Goal: Information Seeking & Learning: Learn about a topic

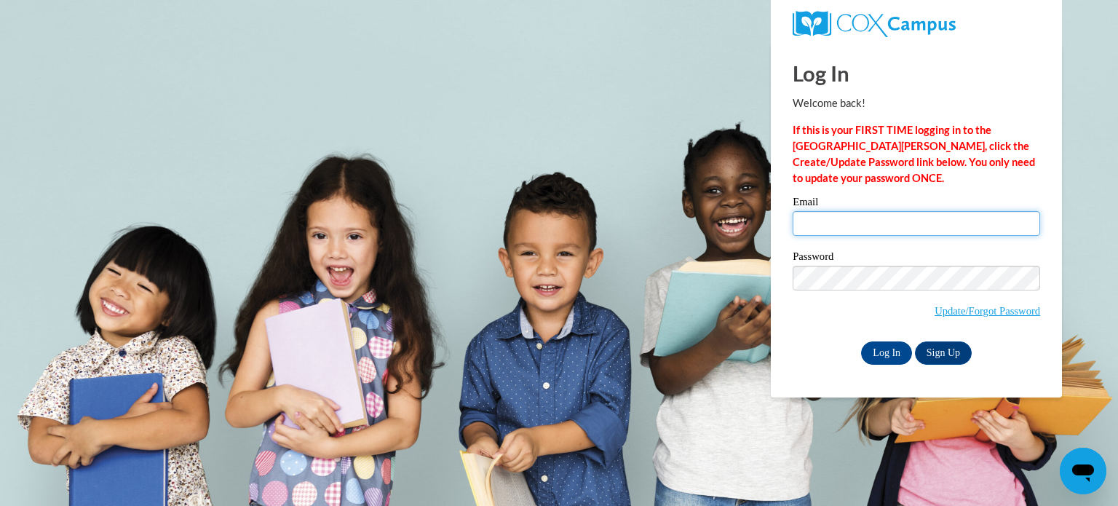
click at [829, 220] on input "Email" at bounding box center [917, 223] width 248 height 25
type input "camelions23@aol.com"
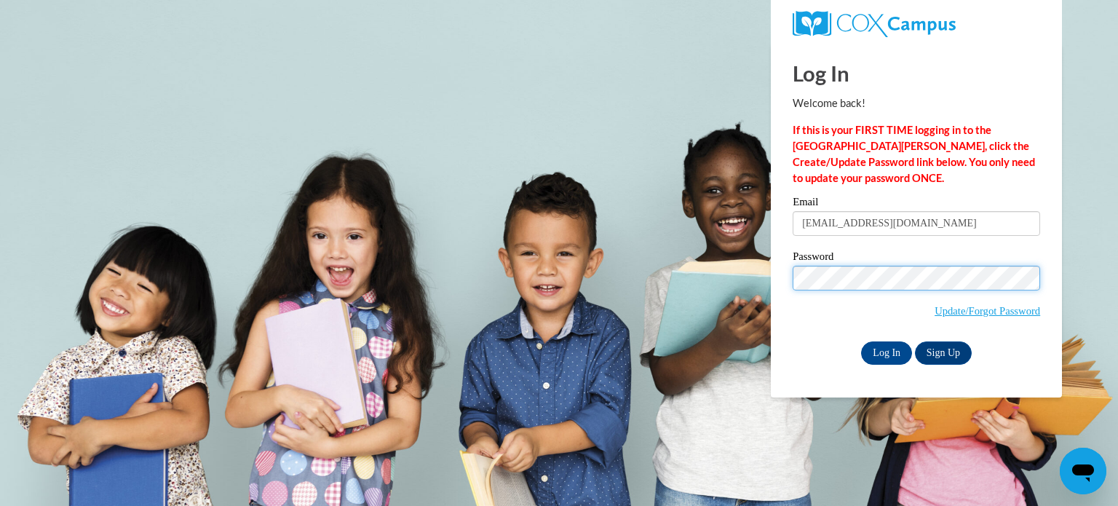
click at [861, 341] on input "Log In" at bounding box center [886, 352] width 51 height 23
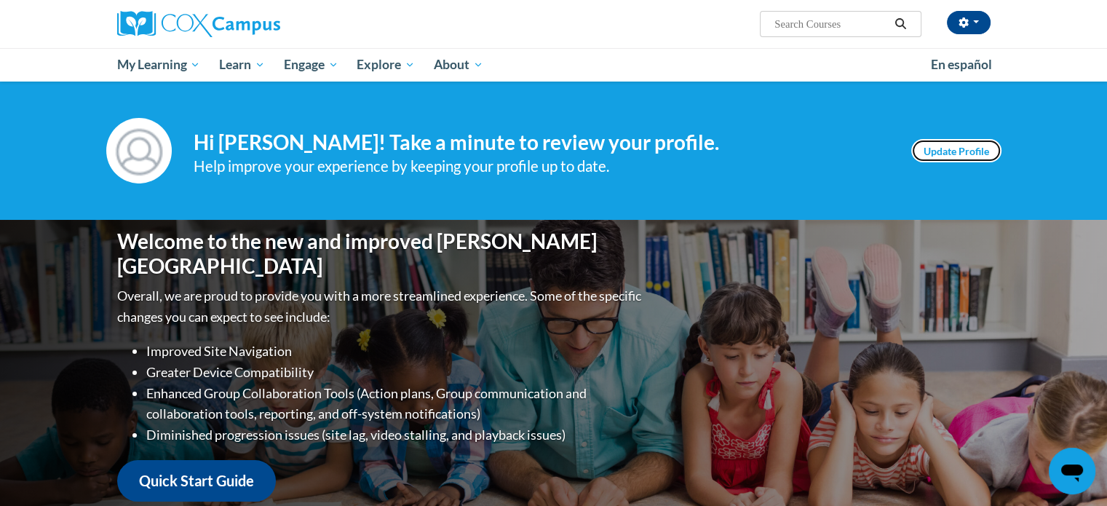
click at [967, 154] on link "Update Profile" at bounding box center [956, 150] width 90 height 23
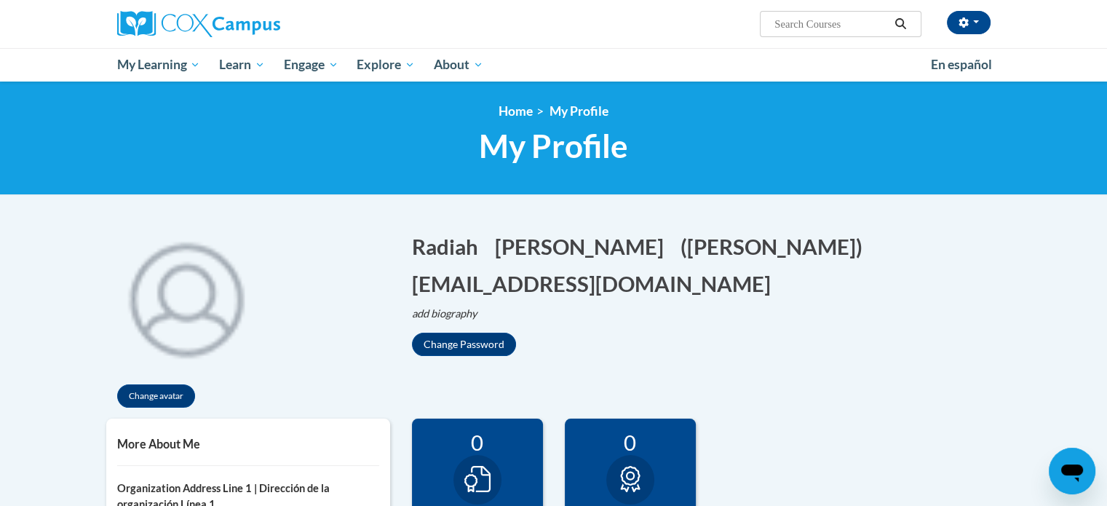
click at [967, 154] on h1 "My Profile" at bounding box center [553, 146] width 895 height 39
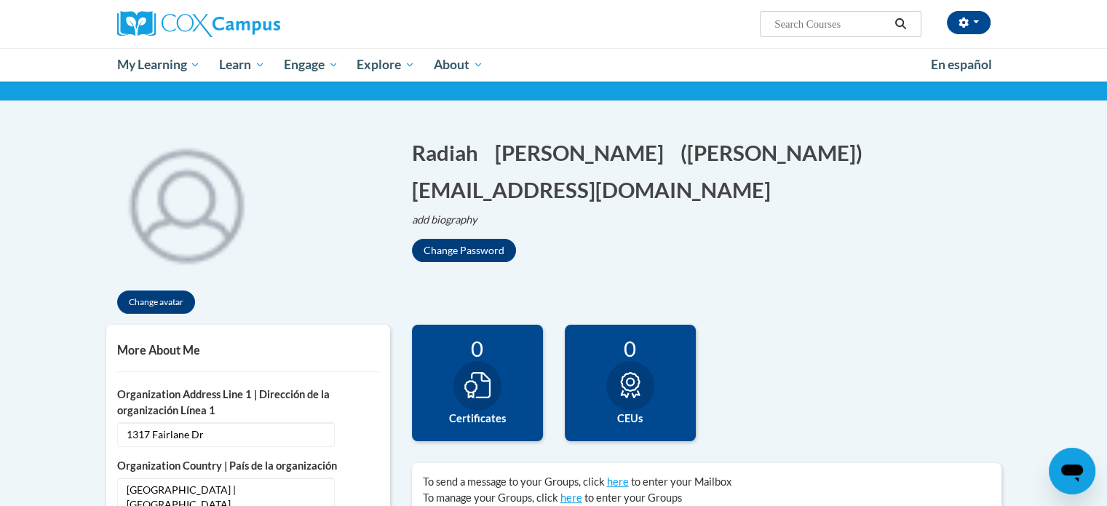
scroll to position [96, 0]
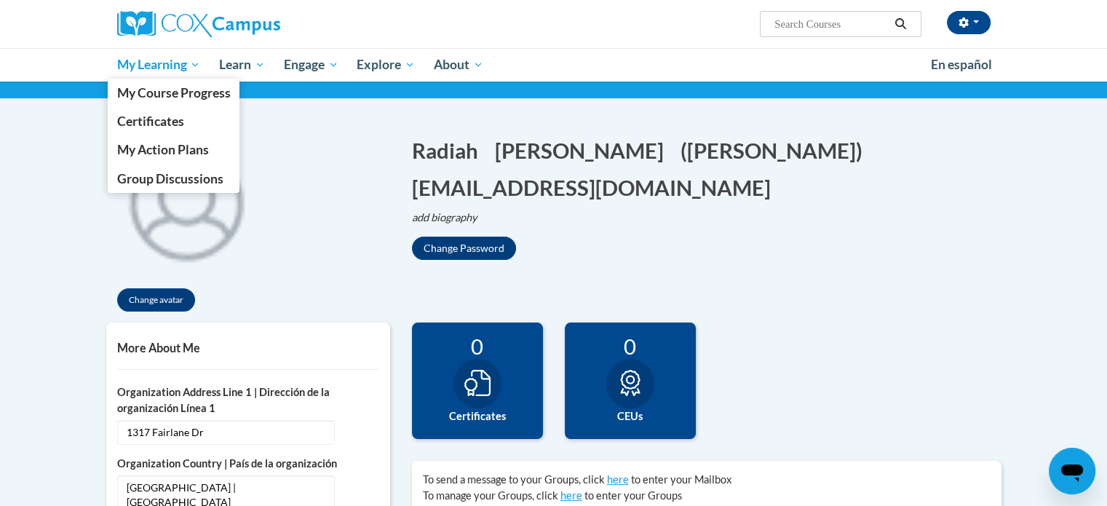
click at [181, 69] on span "My Learning" at bounding box center [158, 64] width 84 height 17
click at [215, 88] on span "My Course Progress" at bounding box center [173, 92] width 114 height 15
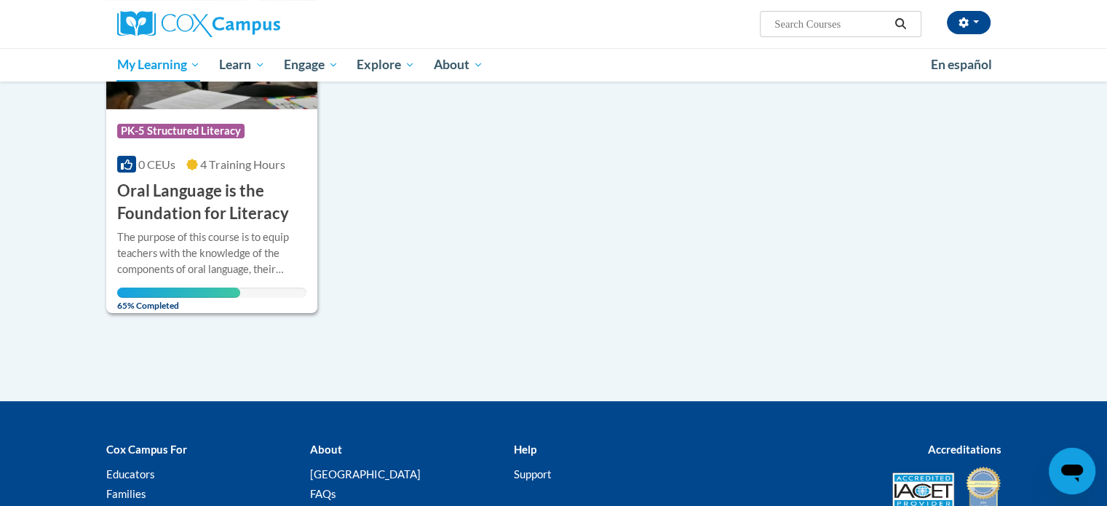
scroll to position [303, 0]
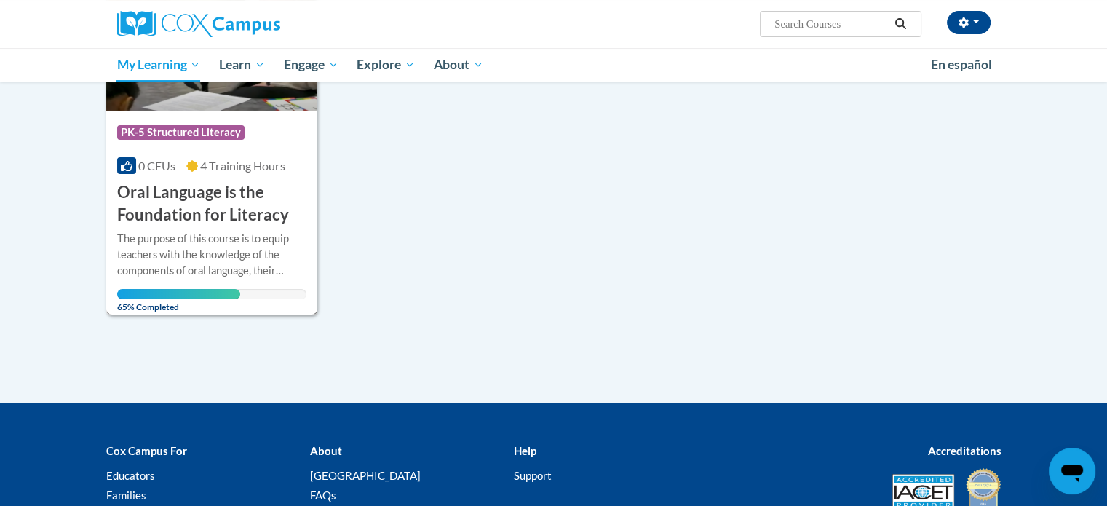
click at [248, 162] on span "4 Training Hours" at bounding box center [242, 166] width 85 height 14
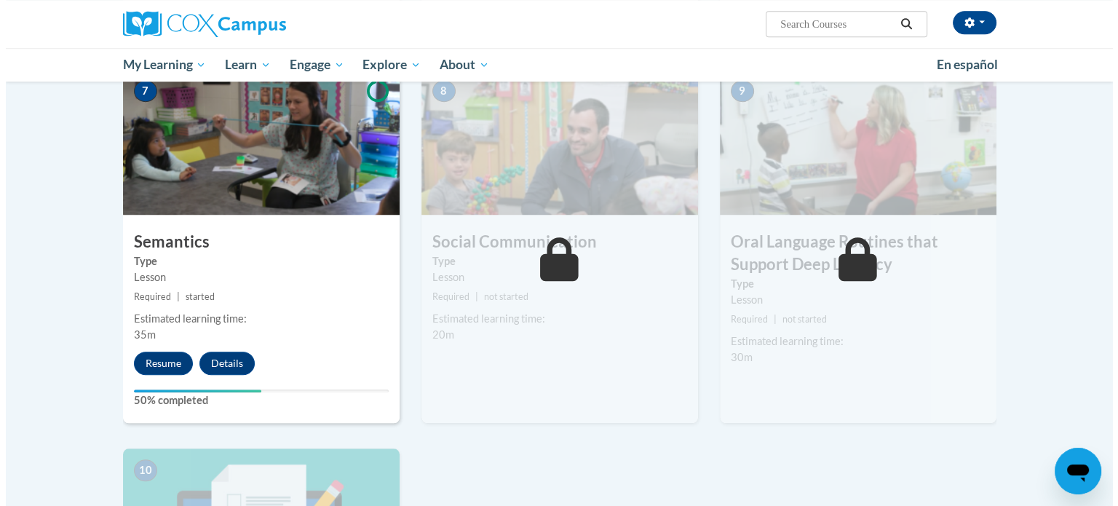
scroll to position [1119, 0]
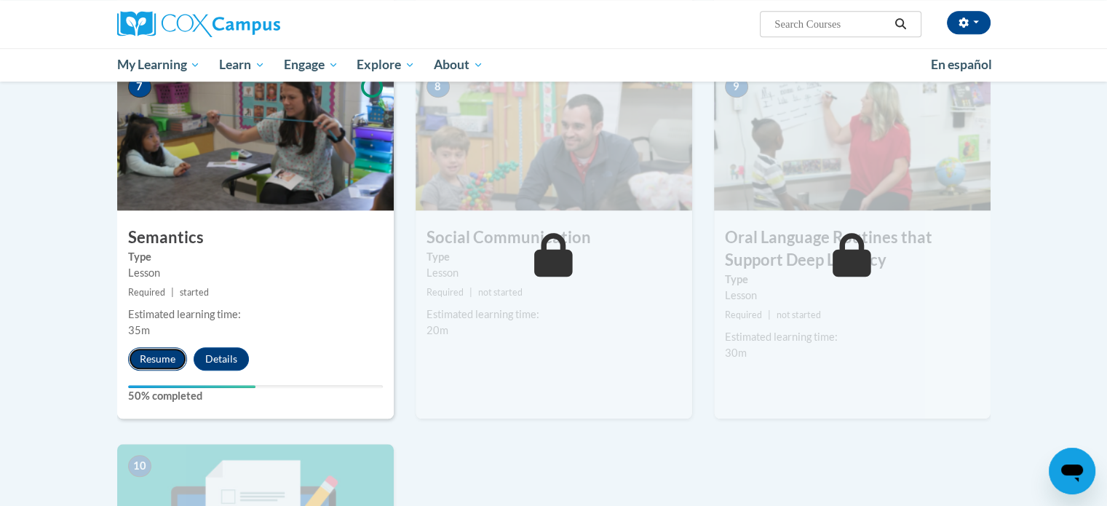
click at [158, 355] on button "Resume" at bounding box center [157, 358] width 59 height 23
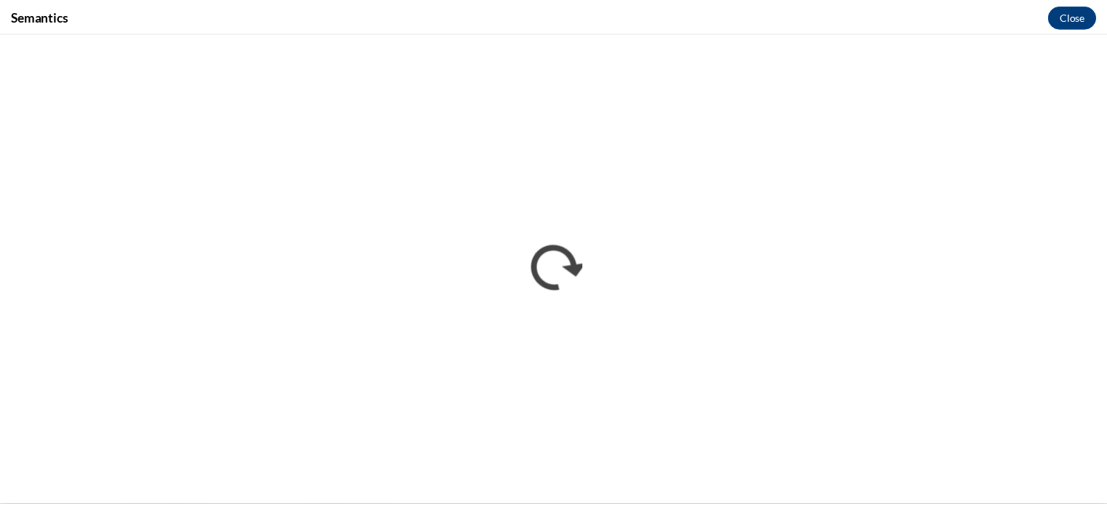
scroll to position [0, 0]
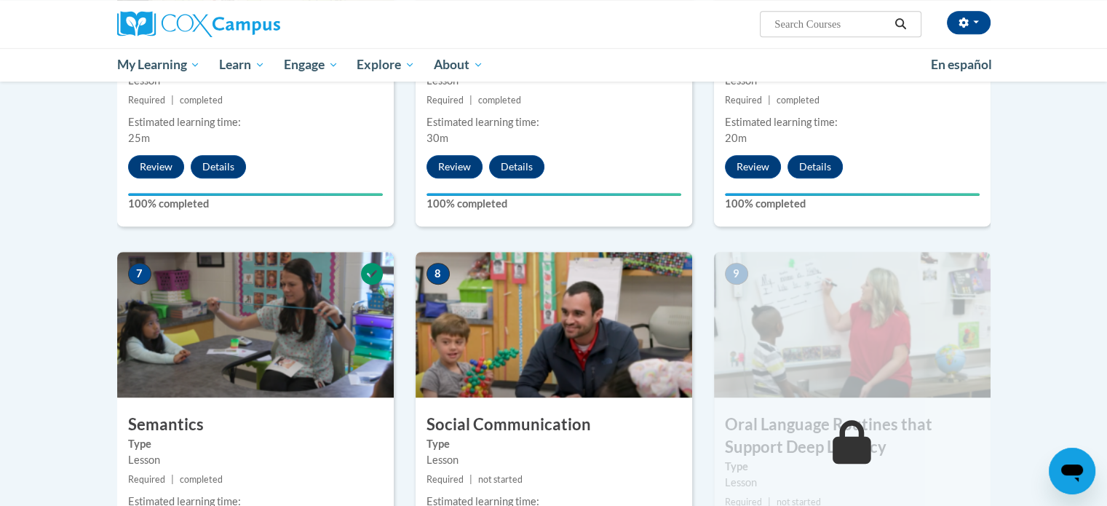
scroll to position [946, 0]
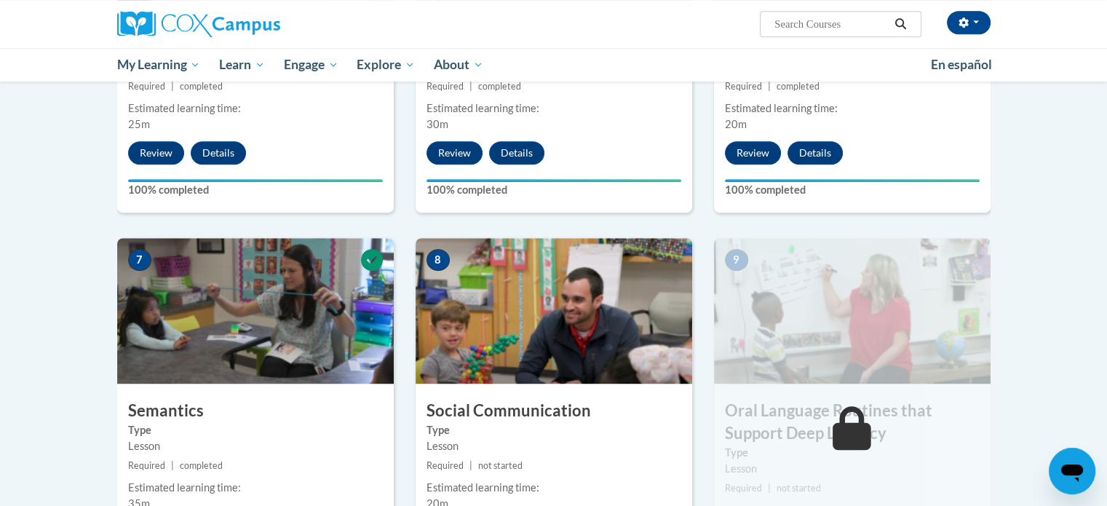
click at [859, 376] on img at bounding box center [852, 311] width 277 height 146
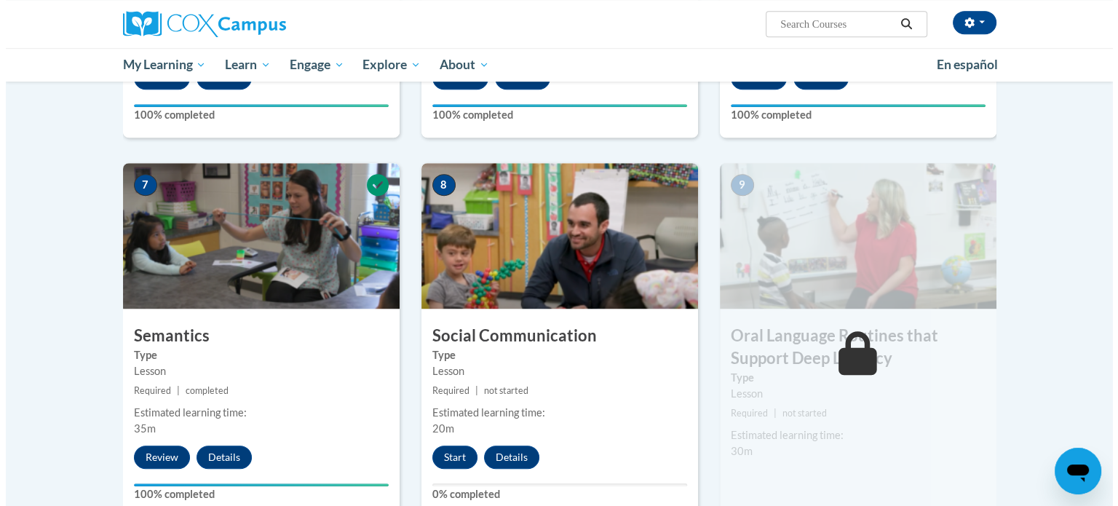
scroll to position [1132, 0]
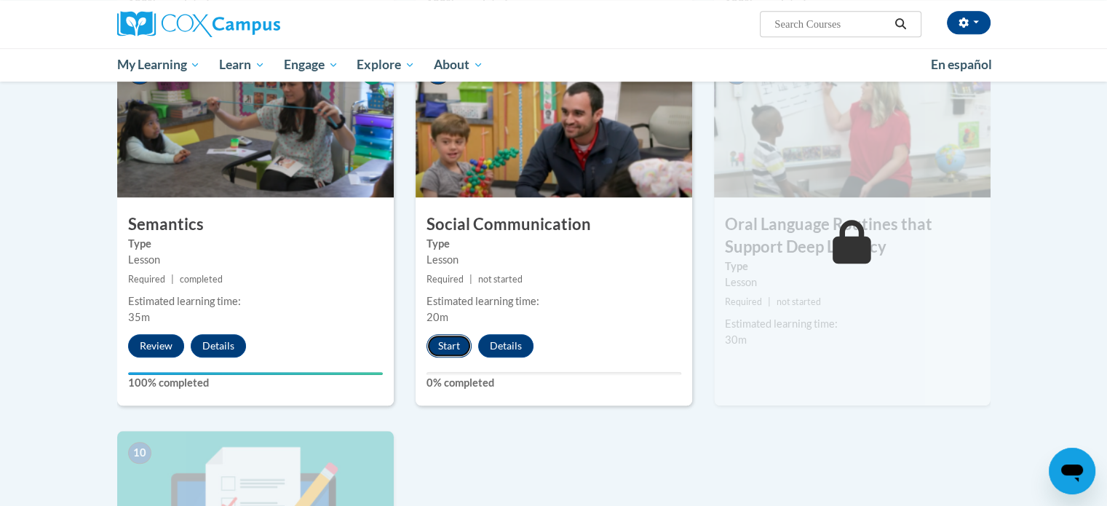
click at [456, 343] on button "Start" at bounding box center [449, 345] width 45 height 23
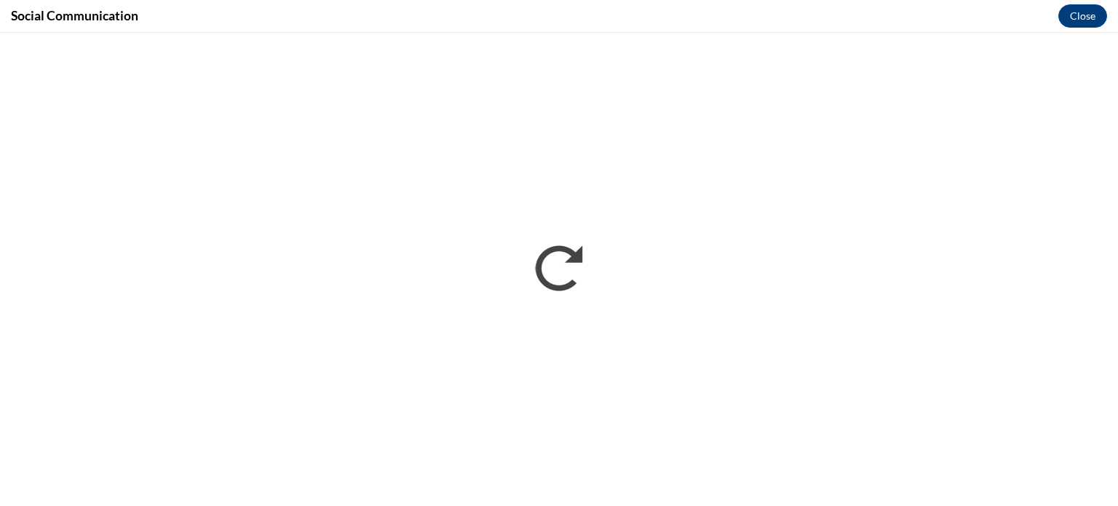
scroll to position [0, 0]
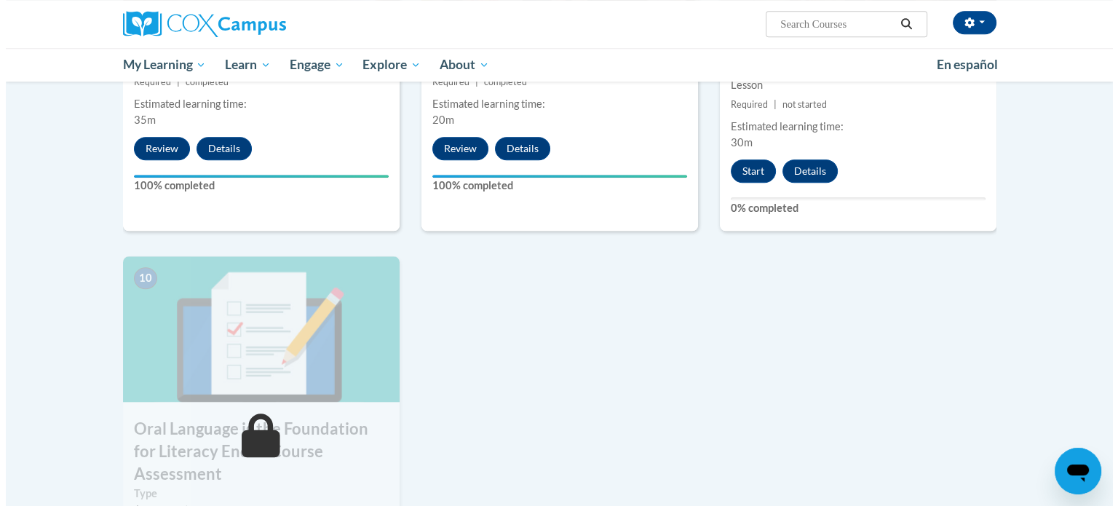
scroll to position [1330, 0]
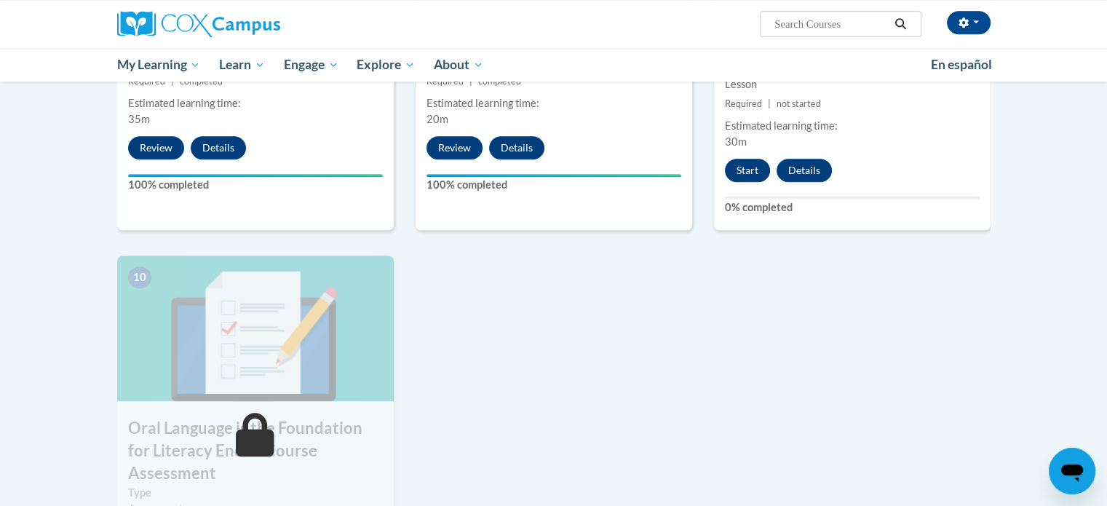
click at [751, 170] on button "Start" at bounding box center [747, 170] width 45 height 23
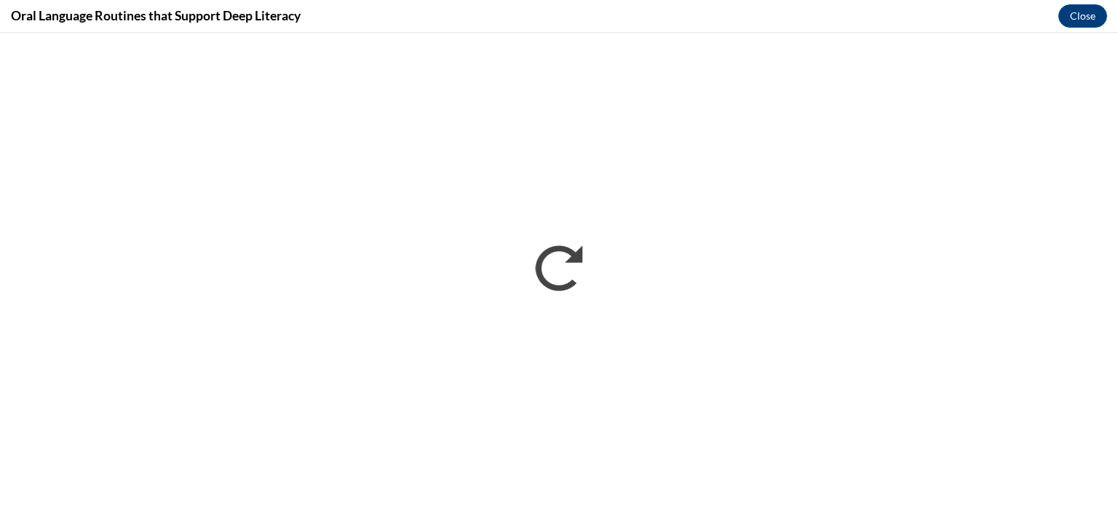
scroll to position [0, 0]
